Goal: Find specific page/section: Find specific page/section

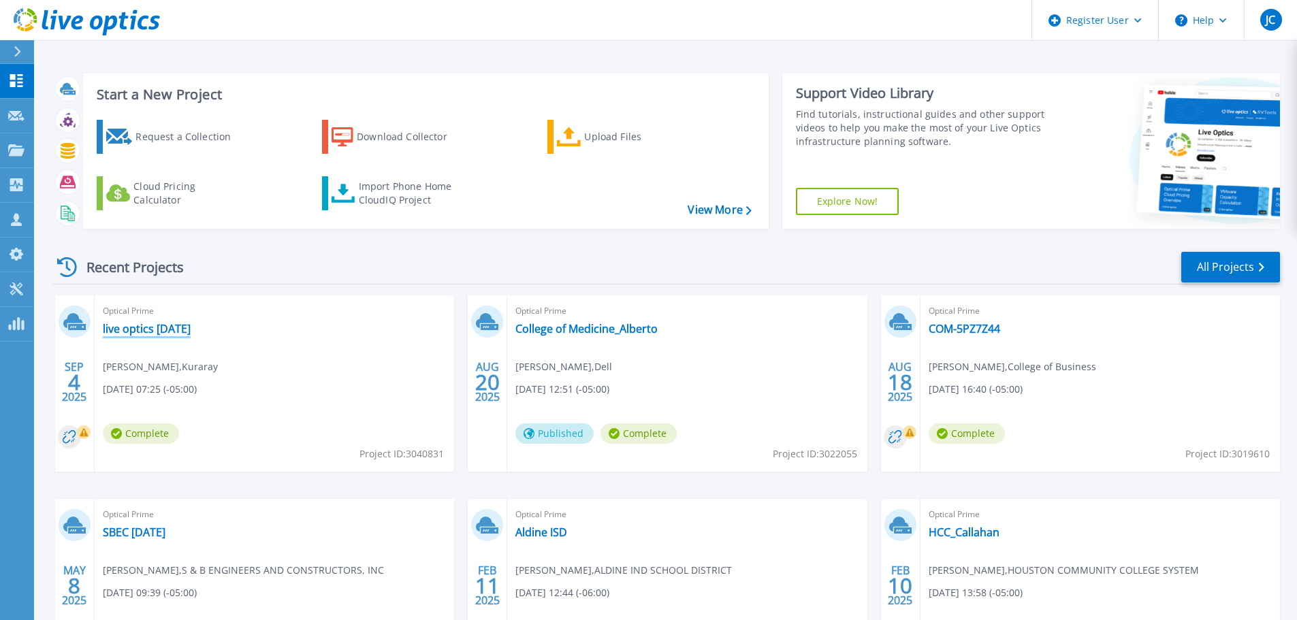
drag, startPoint x: 157, startPoint y: 323, endPoint x: 177, endPoint y: 323, distance: 19.8
click at [157, 323] on link "live optics [DATE]" at bounding box center [147, 329] width 88 height 14
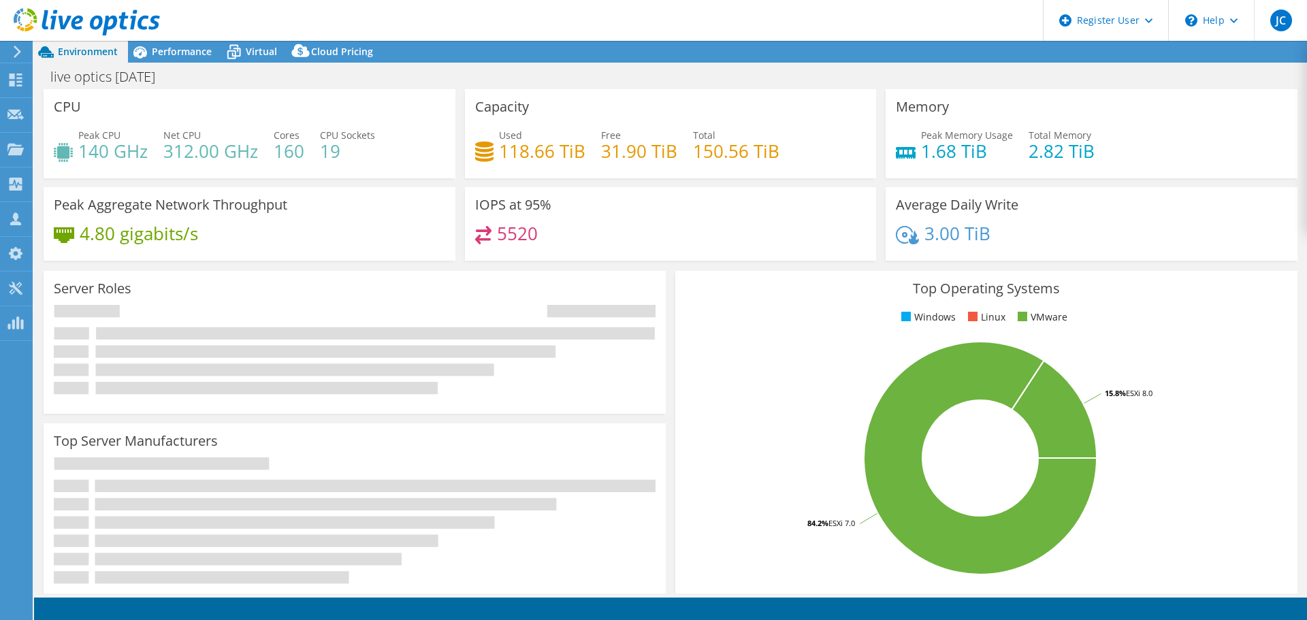
select select "USD"
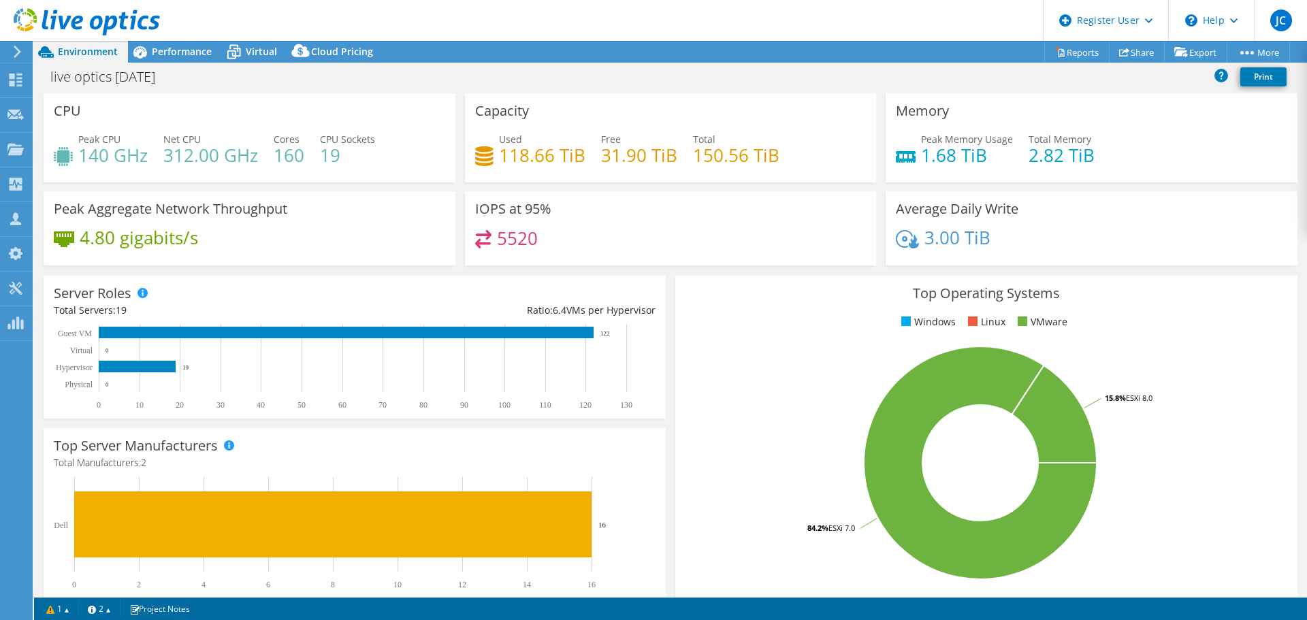
click at [54, 58] on icon at bounding box center [46, 52] width 24 height 24
click at [45, 52] on icon at bounding box center [46, 52] width 16 height 12
click at [18, 57] on icon at bounding box center [17, 52] width 10 height 12
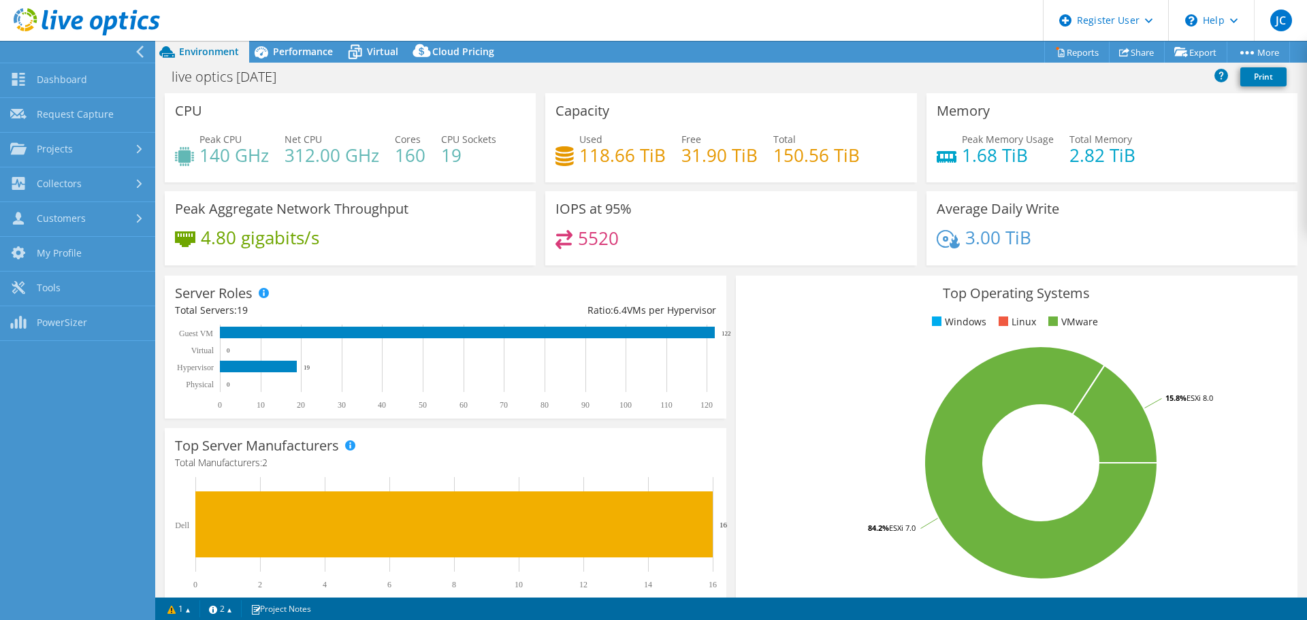
click at [141, 50] on icon at bounding box center [140, 52] width 10 height 12
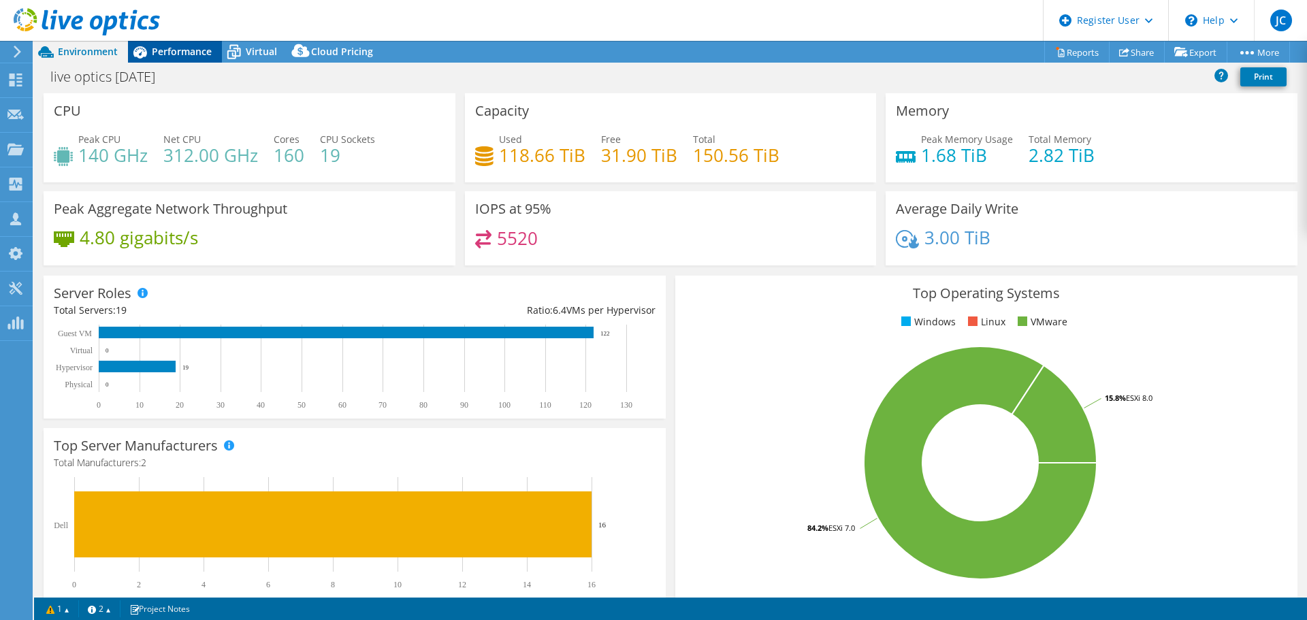
click at [197, 48] on span "Performance" at bounding box center [182, 51] width 60 height 13
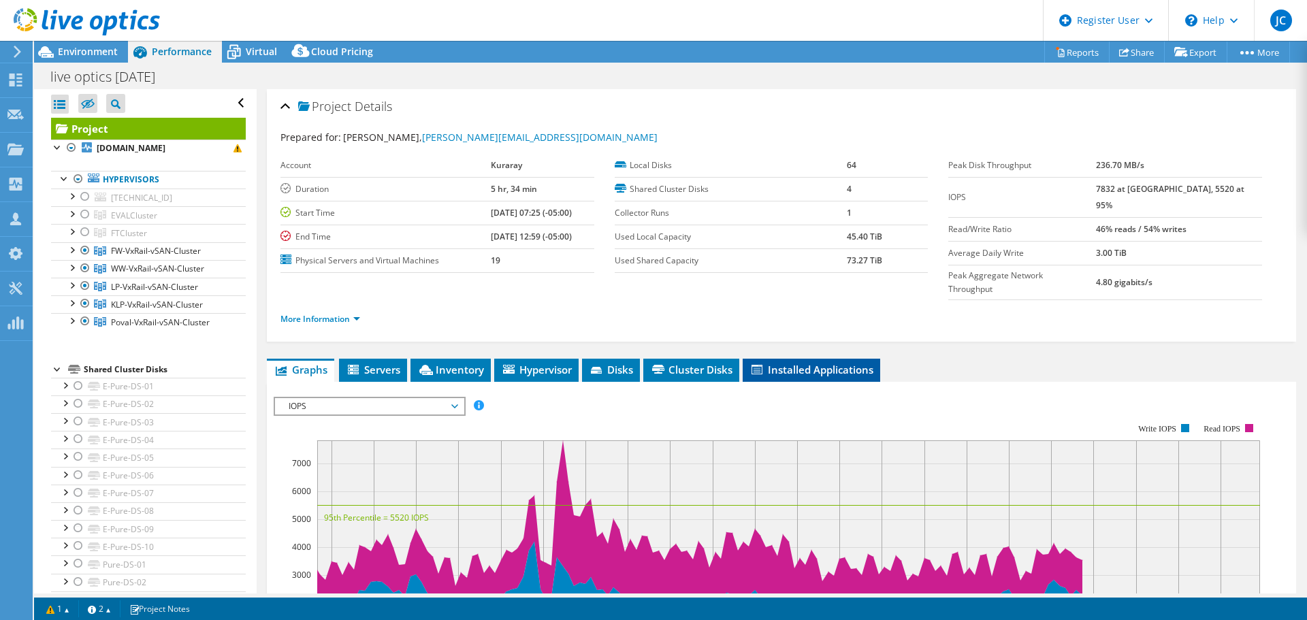
click at [819, 363] on span "Installed Applications" at bounding box center [812, 370] width 124 height 14
